Goal: Task Accomplishment & Management: Complete application form

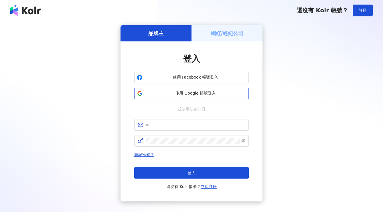
click at [188, 94] on span "使用 Google 帳號登入" at bounding box center [195, 94] width 101 height 6
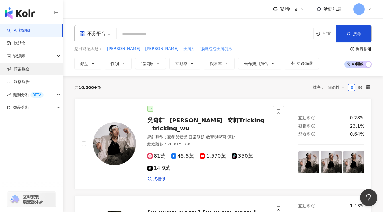
click at [20, 70] on link "商案媒合" at bounding box center [18, 69] width 23 height 6
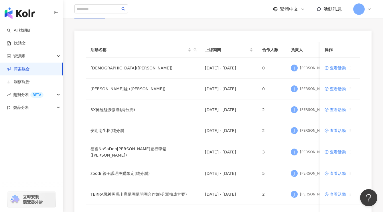
scroll to position [20, 0]
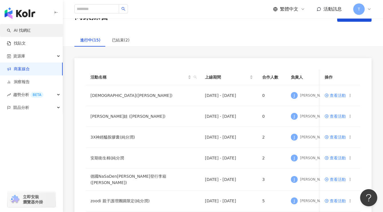
click at [31, 28] on link "AI 找網紅" at bounding box center [19, 31] width 24 height 6
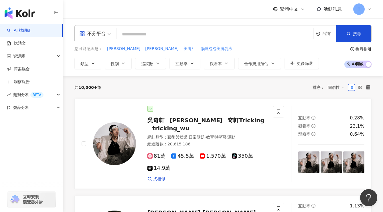
click at [30, 29] on link "AI 找網紅" at bounding box center [19, 31] width 24 height 6
click at [23, 67] on link "商案媒合" at bounding box center [18, 69] width 23 height 6
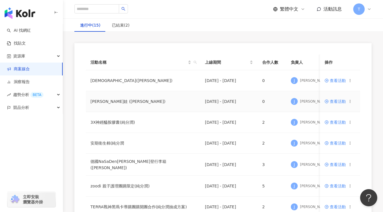
scroll to position [38, 0]
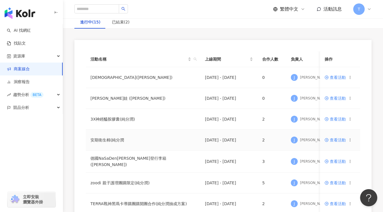
click at [350, 141] on icon at bounding box center [350, 140] width 4 height 4
click at [334, 139] on span "查看活動" at bounding box center [334, 140] width 21 height 4
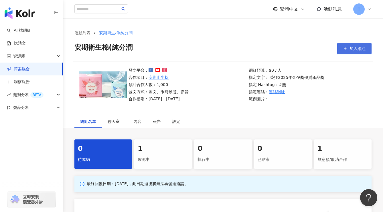
click at [354, 47] on span "加入網紅" at bounding box center [357, 48] width 16 height 5
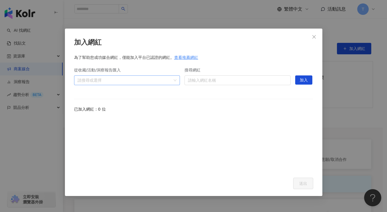
click at [172, 80] on div at bounding box center [124, 80] width 98 height 4
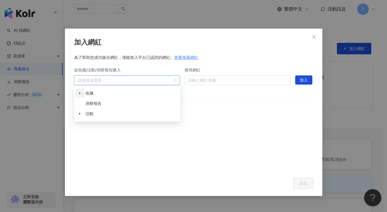
click at [81, 93] on icon "caret-down" at bounding box center [79, 93] width 3 height 3
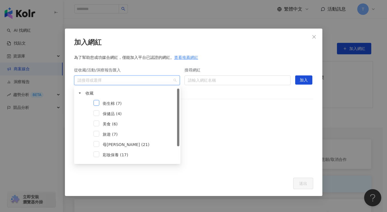
click at [98, 103] on span at bounding box center [96, 103] width 6 height 6
click at [98, 145] on span at bounding box center [96, 144] width 6 height 6
click at [97, 144] on span at bounding box center [96, 144] width 6 height 6
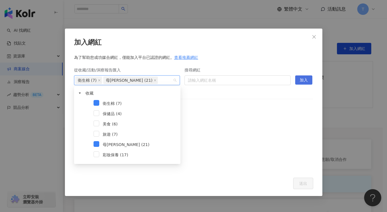
click at [308, 80] on span "加入" at bounding box center [304, 80] width 8 height 9
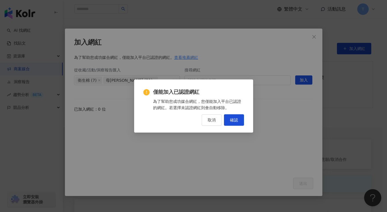
click at [229, 127] on div "僅能加入已認證網紅 為了幫助您成功媒合網紅，您僅能加入平台已認證的網紅。若選擇未認證網紅則會自動移除。 取消 確認" at bounding box center [193, 105] width 119 height 53
click at [233, 120] on span "確認" at bounding box center [234, 120] width 8 height 5
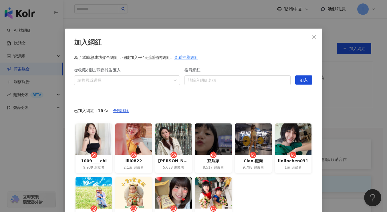
scroll to position [47, 0]
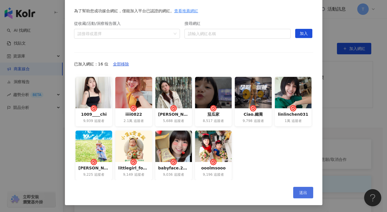
click at [303, 193] on span "送出" at bounding box center [303, 192] width 8 height 5
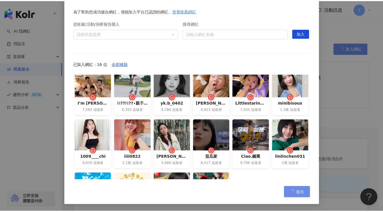
scroll to position [0, 0]
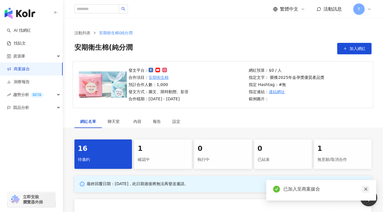
click at [362, 188] on link at bounding box center [365, 189] width 7 height 7
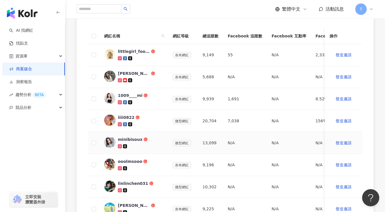
scroll to position [94, 0]
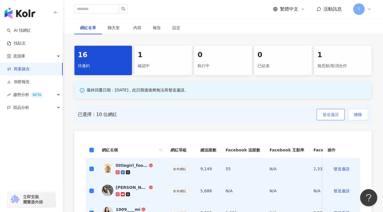
click at [330, 115] on span "發送邀請" at bounding box center [330, 114] width 16 height 5
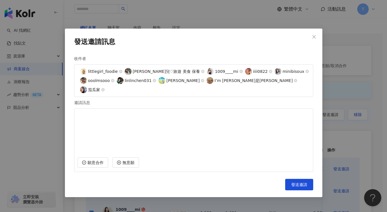
click at [134, 126] on textarea at bounding box center [193, 132] width 232 height 42
type textarea "*"
click at [111, 111] on textarea "**********" at bounding box center [193, 132] width 232 height 42
click at [129, 111] on textarea "**********" at bounding box center [193, 132] width 232 height 42
click at [162, 111] on textarea "**********" at bounding box center [193, 132] width 232 height 42
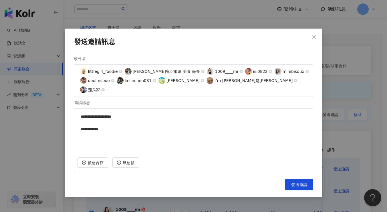
click at [158, 127] on textarea "**********" at bounding box center [193, 132] width 232 height 42
paste textarea "**********"
click at [187, 113] on textarea "**********" at bounding box center [193, 132] width 232 height 42
click at [177, 111] on textarea "**********" at bounding box center [193, 132] width 232 height 42
type textarea "**********"
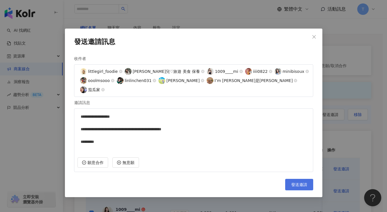
click at [303, 182] on span "發送邀請" at bounding box center [299, 184] width 16 height 5
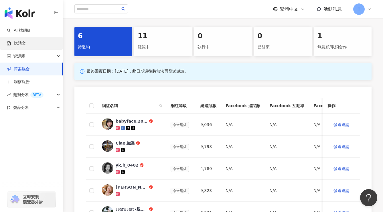
scroll to position [9, 0]
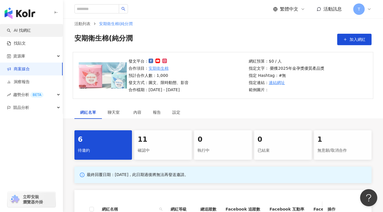
click at [22, 31] on link "AI 找網紅" at bounding box center [19, 31] width 24 height 6
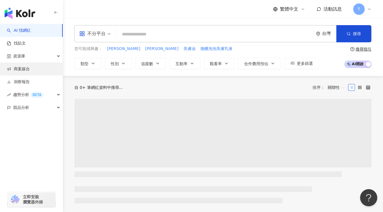
click at [28, 71] on link "商案媒合" at bounding box center [18, 69] width 23 height 6
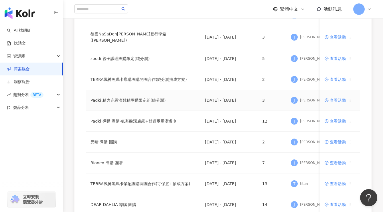
scroll to position [169, 0]
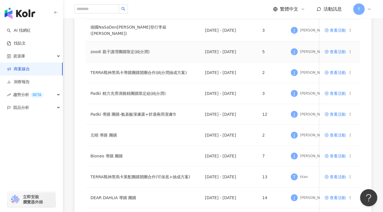
click at [337, 52] on span "查看活動" at bounding box center [334, 52] width 21 height 4
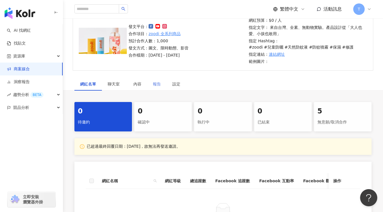
scroll to position [50, 0]
click at [330, 117] on div "無意願/取消合作" at bounding box center [342, 122] width 51 height 10
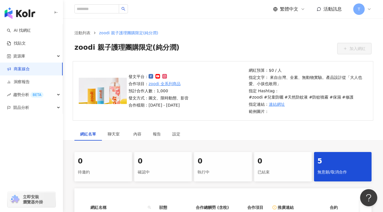
click at [20, 68] on link "商案媒合" at bounding box center [18, 69] width 23 height 6
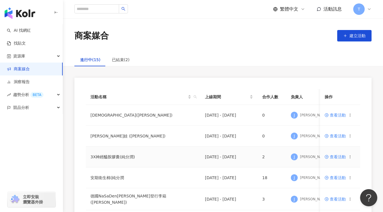
click at [336, 155] on span "查看活動" at bounding box center [334, 157] width 21 height 4
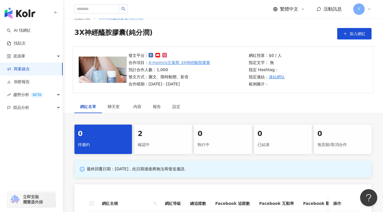
scroll to position [50, 0]
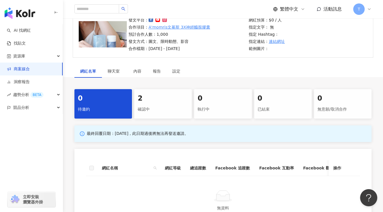
click at [165, 103] on div "2" at bounding box center [163, 99] width 51 height 10
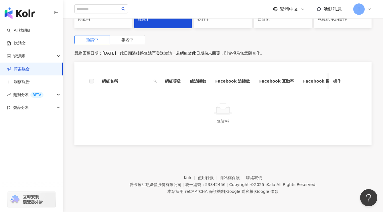
scroll to position [136, 0]
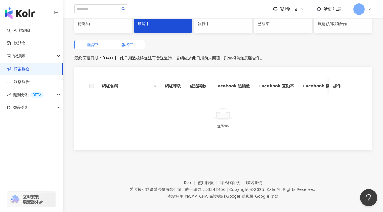
click at [132, 45] on span "報名中" at bounding box center [127, 44] width 12 height 5
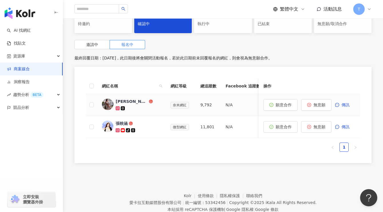
click at [109, 104] on img at bounding box center [107, 104] width 11 height 11
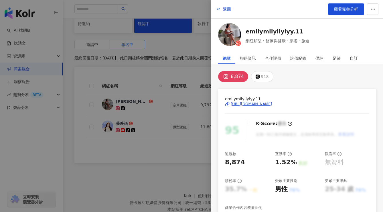
click at [272, 103] on div "[URL][DOMAIN_NAME]" at bounding box center [250, 103] width 41 height 5
click at [228, 35] on img at bounding box center [229, 34] width 23 height 23
click at [182, 66] on div at bounding box center [191, 106] width 383 height 212
click at [224, 7] on span "返回" at bounding box center [227, 9] width 8 height 5
click at [226, 9] on span "返回" at bounding box center [227, 9] width 8 height 5
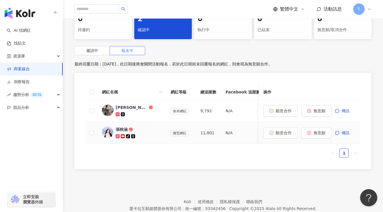
scroll to position [125, 0]
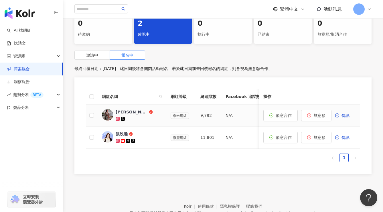
click at [118, 114] on div "Emily" at bounding box center [131, 112] width 32 height 6
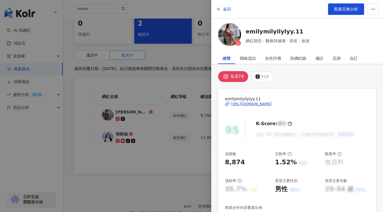
click at [272, 101] on div "[URL][DOMAIN_NAME]" at bounding box center [250, 103] width 41 height 5
click at [175, 62] on div at bounding box center [191, 106] width 383 height 212
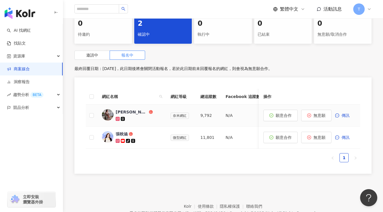
click at [122, 108] on td "Emily" at bounding box center [131, 116] width 69 height 22
click at [121, 111] on div "Emily" at bounding box center [131, 112] width 32 height 6
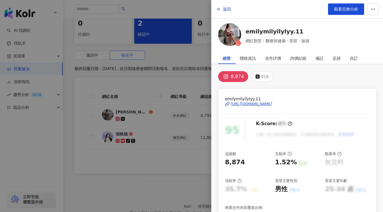
click at [272, 105] on div "[URL][DOMAIN_NAME]" at bounding box center [250, 103] width 41 height 5
click at [253, 31] on link "emilymilyilylyy.11" at bounding box center [277, 31] width 64 height 8
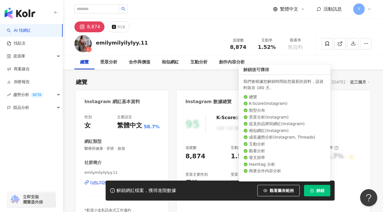
click at [315, 190] on button "解鎖" at bounding box center [317, 190] width 26 height 11
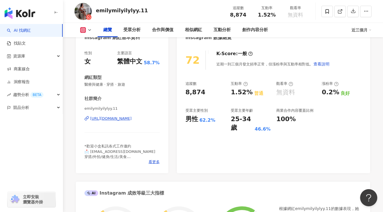
scroll to position [64, 0]
drag, startPoint x: 186, startPoint y: 110, endPoint x: 208, endPoint y: 109, distance: 22.6
click at [208, 109] on div "受眾主要性別" at bounding box center [205, 110] width 40 height 5
copy div "受眾主要性別"
drag, startPoint x: 186, startPoint y: 119, endPoint x: 197, endPoint y: 121, distance: 11.0
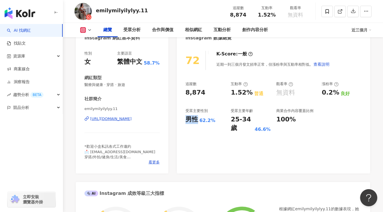
click at [197, 121] on div "男性" at bounding box center [191, 119] width 13 height 9
copy div "男性"
